Goal: Entertainment & Leisure: Consume media (video, audio)

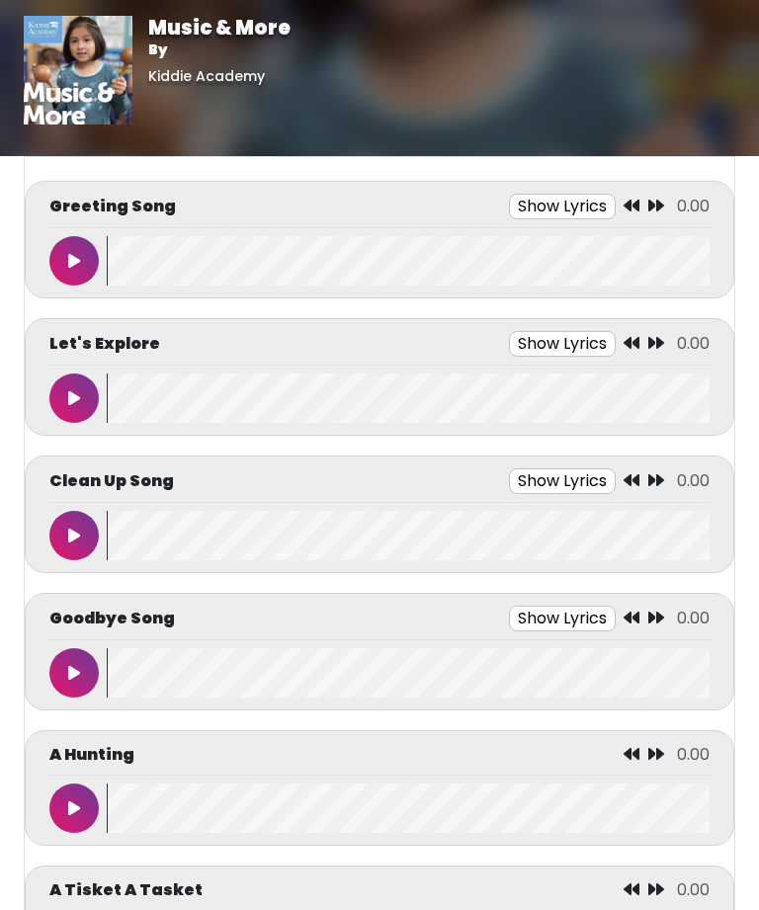
click at [564, 207] on button "Show Lyrics" at bounding box center [562, 207] width 107 height 26
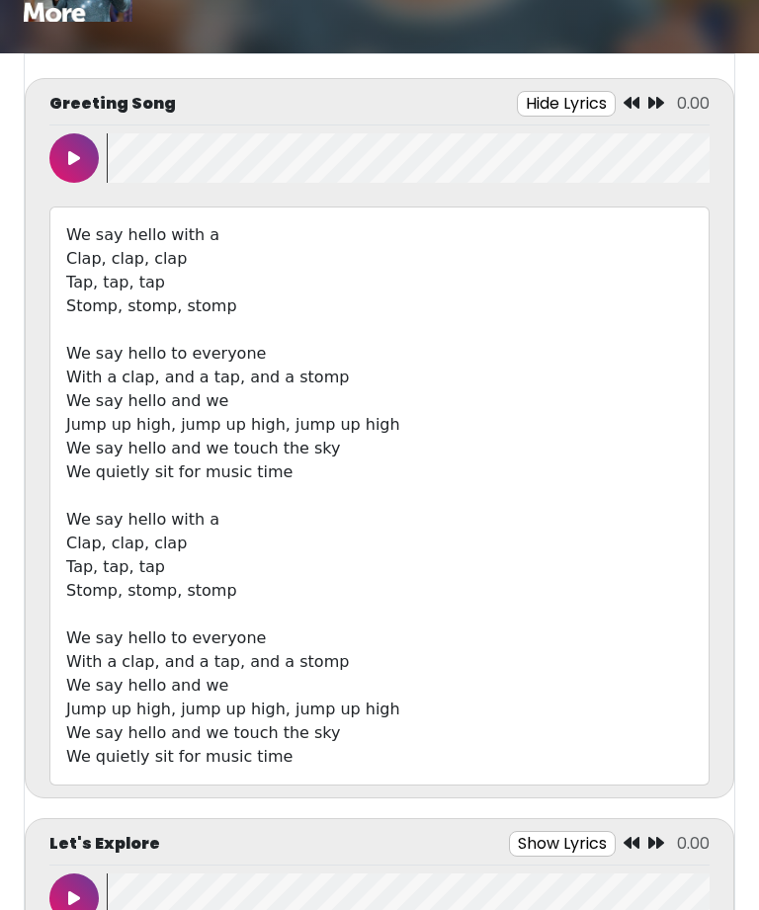
scroll to position [107, 0]
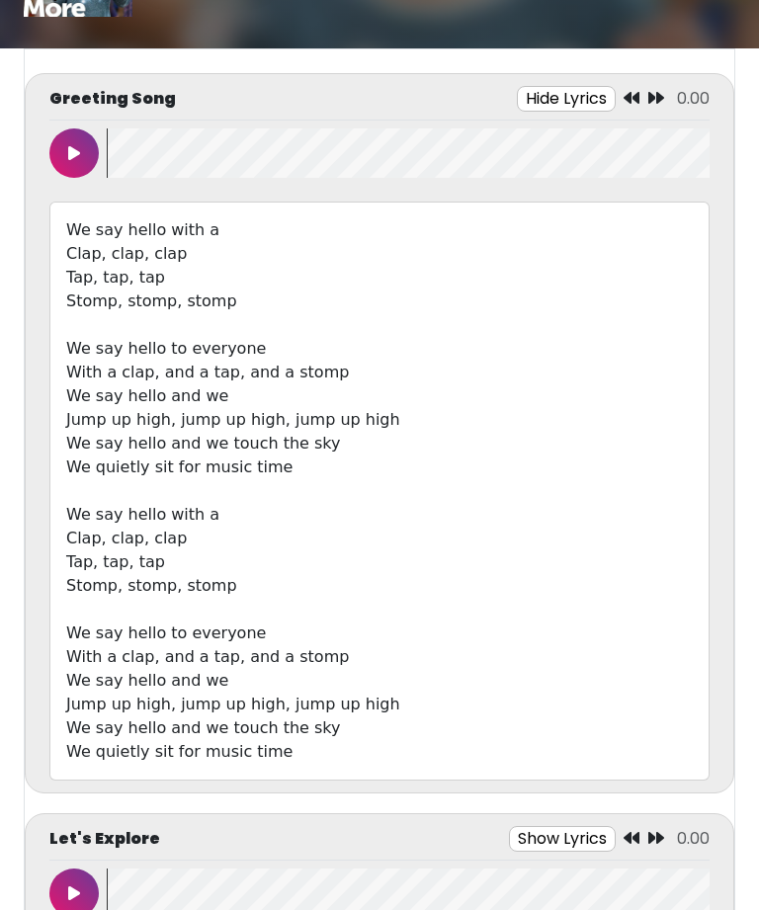
click at [174, 537] on div "We say hello with a Clap, clap, clap Tap, tap, tap Stomp, stomp, stomp We say h…" at bounding box center [379, 492] width 660 height 579
click at [158, 540] on div "We say hello with a Clap, clap, clap Tap, tap, tap Stomp, stomp, stomp We say h…" at bounding box center [379, 492] width 660 height 579
click at [71, 143] on button at bounding box center [73, 153] width 49 height 49
click at [82, 153] on button at bounding box center [73, 152] width 49 height 49
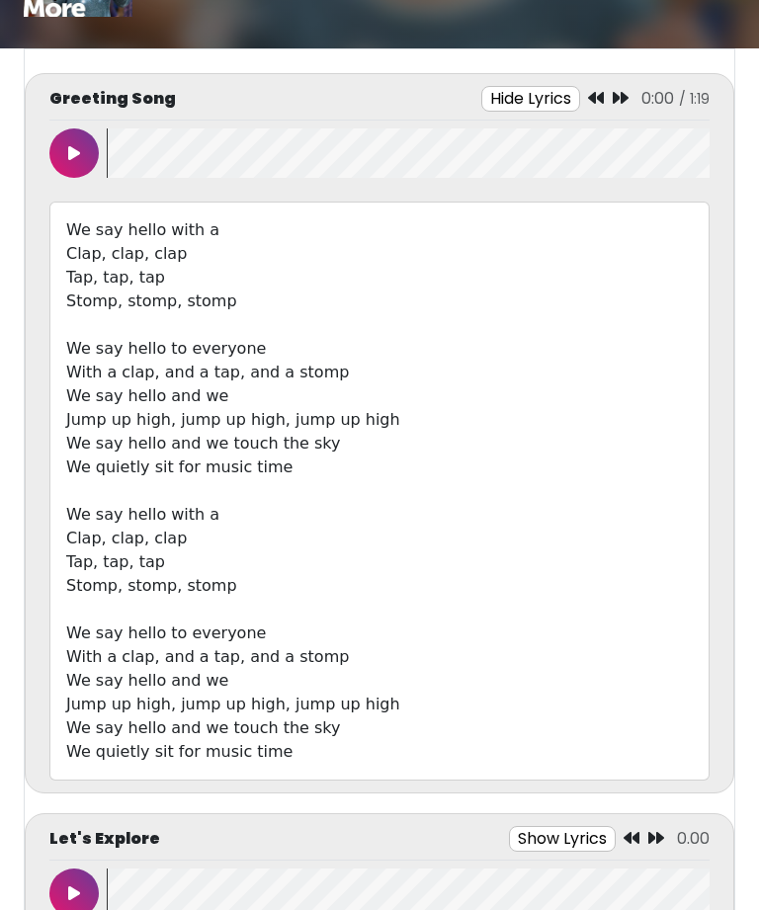
click at [88, 151] on button at bounding box center [73, 152] width 49 height 49
click at [357, 420] on div "We say hello with a Clap, clap, clap Tap, tap, tap Stomp, stomp, stomp We say h…" at bounding box center [379, 491] width 660 height 579
click at [317, 421] on div "We say hello with a Clap, clap, clap Tap, tap, tap Stomp, stomp, stomp We say h…" at bounding box center [379, 491] width 660 height 579
click at [294, 705] on div "We say hello with a Clap, clap, clap Tap, tap, tap Stomp, stomp, stomp We say h…" at bounding box center [379, 491] width 660 height 579
click at [356, 697] on div "We say hello with a Clap, clap, clap Tap, tap, tap Stomp, stomp, stomp We say h…" at bounding box center [379, 491] width 660 height 579
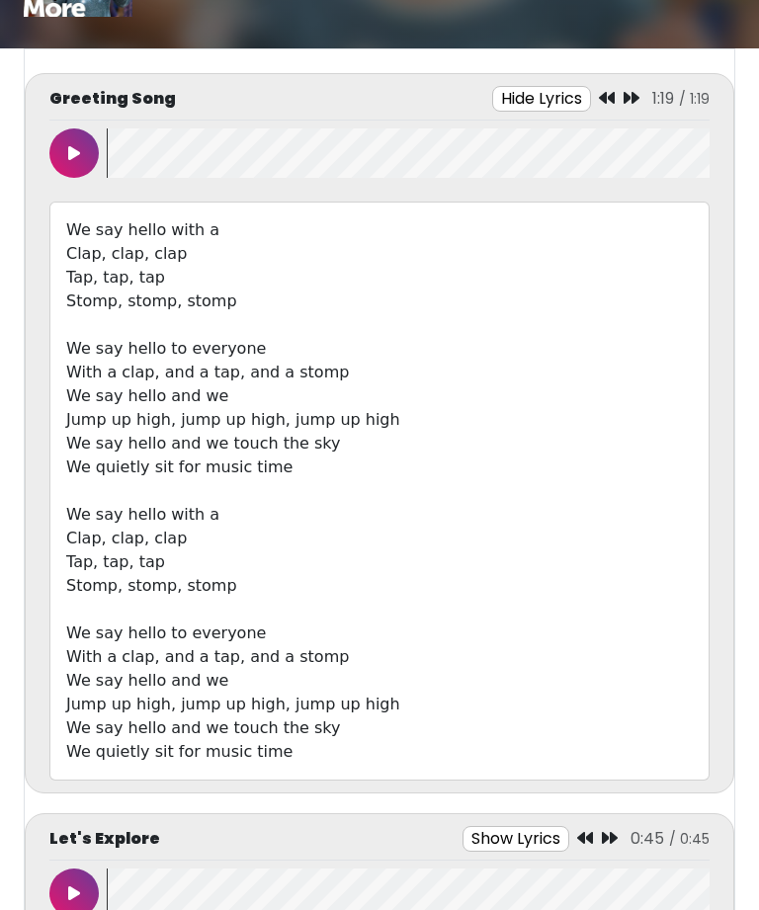
click at [366, 709] on div "We say hello with a Clap, clap, clap Tap, tap, tap Stomp, stomp, stomp We say h…" at bounding box center [379, 491] width 660 height 579
click at [368, 704] on div "We say hello with a Clap, clap, clap Tap, tap, tap Stomp, stomp, stomp We say h…" at bounding box center [379, 491] width 660 height 579
click at [369, 702] on div "We say hello with a Clap, clap, clap Tap, tap, tap Stomp, stomp, stomp We say h…" at bounding box center [379, 491] width 660 height 579
click at [387, 725] on div "We say hello with a Clap, clap, clap Tap, tap, tap Stomp, stomp, stomp We say h…" at bounding box center [379, 491] width 660 height 579
click at [75, 149] on icon at bounding box center [74, 153] width 12 height 16
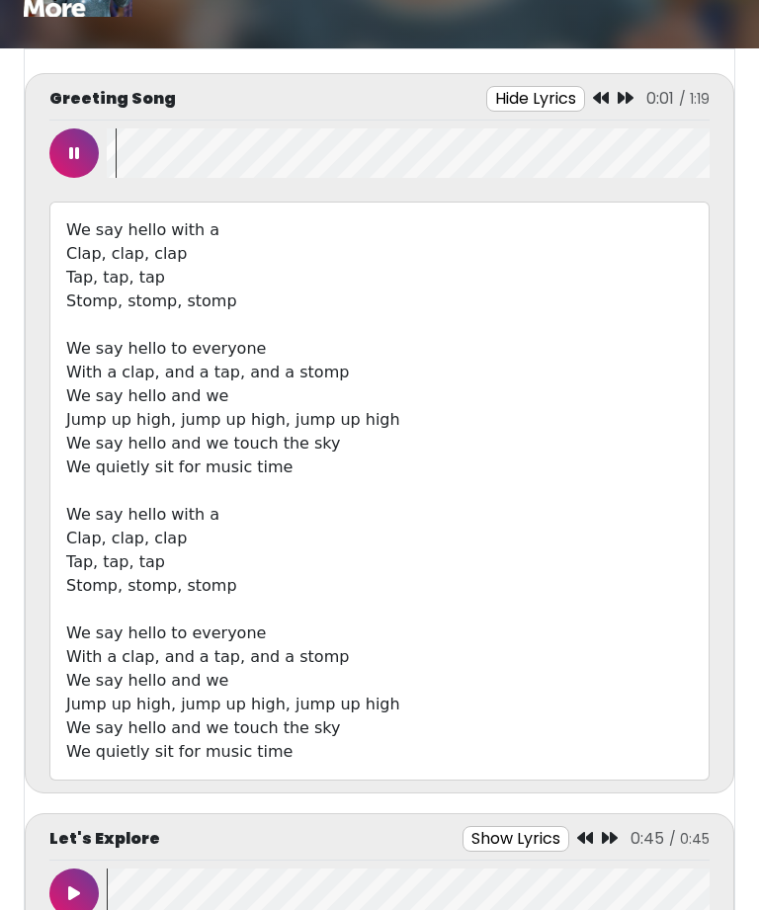
click at [352, 710] on div "We say hello with a Clap, clap, clap Tap, tap, tap Stomp, stomp, stomp We say h…" at bounding box center [379, 491] width 660 height 579
click at [341, 711] on div "We say hello with a Clap, clap, clap Tap, tap, tap Stomp, stomp, stomp We say h…" at bounding box center [379, 491] width 660 height 579
click at [344, 706] on div "We say hello with a Clap, clap, clap Tap, tap, tap Stomp, stomp, stomp We say h…" at bounding box center [379, 491] width 660 height 579
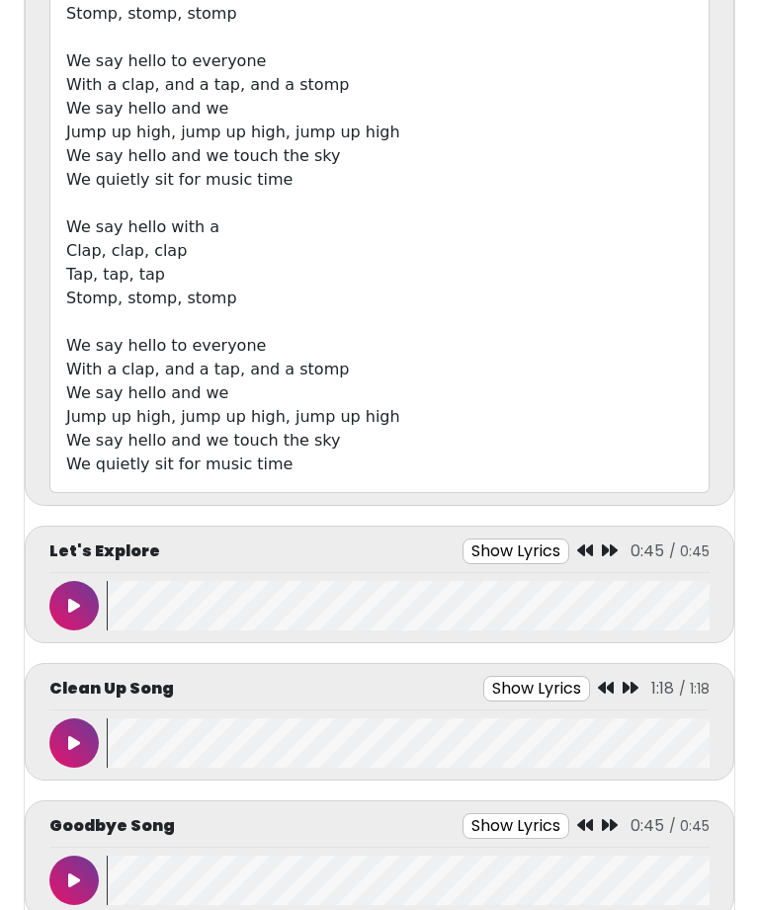
scroll to position [388, 0]
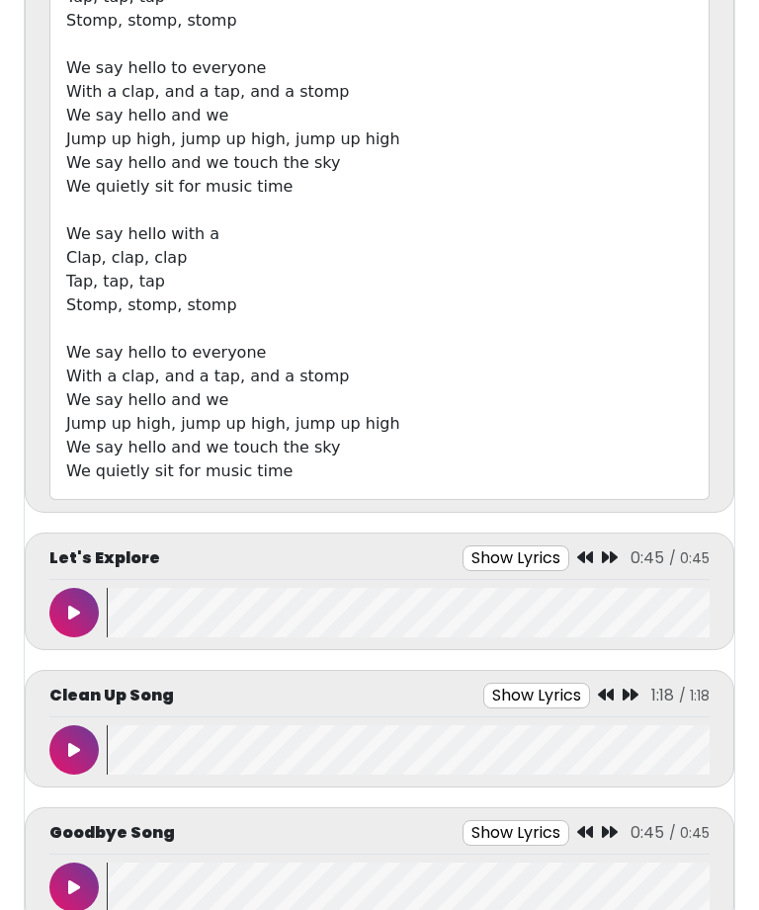
click at [86, 617] on button at bounding box center [73, 612] width 49 height 49
click at [304, 433] on div "We say hello with a Clap, clap, clap Tap, tap, tap Stomp, stomp, stomp We say h…" at bounding box center [379, 210] width 660 height 579
click at [340, 429] on div "We say hello with a Clap, clap, clap Tap, tap, tap Stomp, stomp, stomp We say h…" at bounding box center [379, 210] width 660 height 579
click at [358, 416] on div "We say hello with a Clap, clap, clap Tap, tap, tap Stomp, stomp, stomp We say h…" at bounding box center [379, 210] width 660 height 579
click at [361, 417] on div "We say hello with a Clap, clap, clap Tap, tap, tap Stomp, stomp, stomp We say h…" at bounding box center [379, 210] width 660 height 579
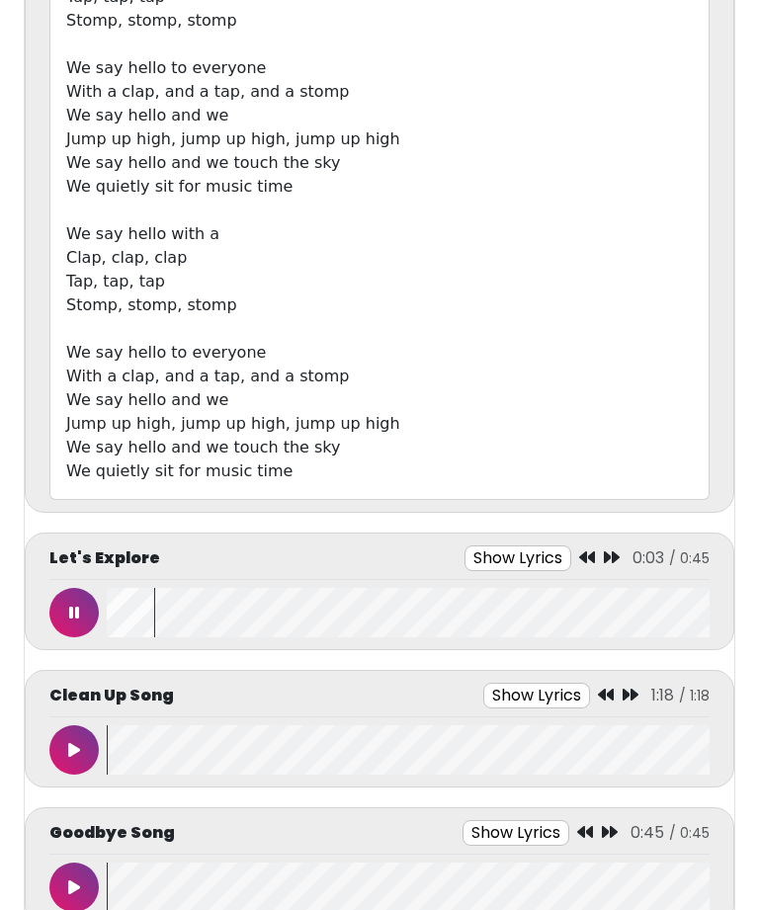
click at [364, 413] on div "We say hello with a Clap, clap, clap Tap, tap, tap Stomp, stomp, stomp We say h…" at bounding box center [379, 210] width 660 height 579
click at [286, 458] on div "We say hello with a Clap, clap, clap Tap, tap, tap Stomp, stomp, stomp We say h…" at bounding box center [379, 210] width 660 height 579
